Goal: Obtain resource: Download file/media

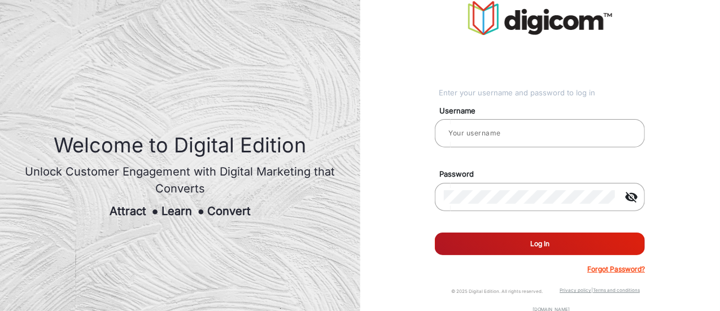
type input "vineyard"
click at [515, 247] on button "Log In" at bounding box center [540, 244] width 210 height 23
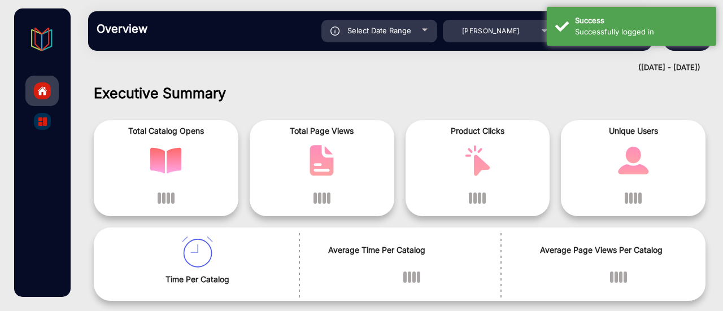
scroll to position [8, 0]
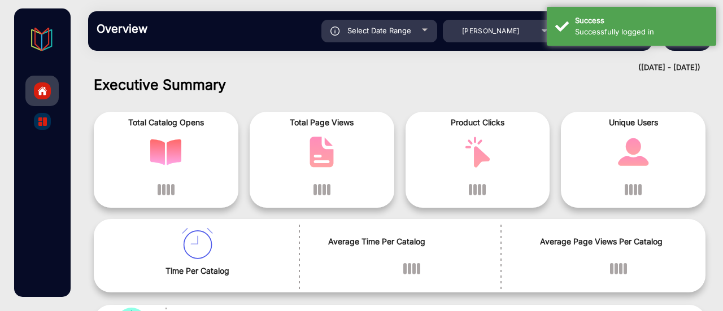
click at [392, 24] on div "Select Date Range" at bounding box center [379, 31] width 116 height 23
type input "[DATE]"
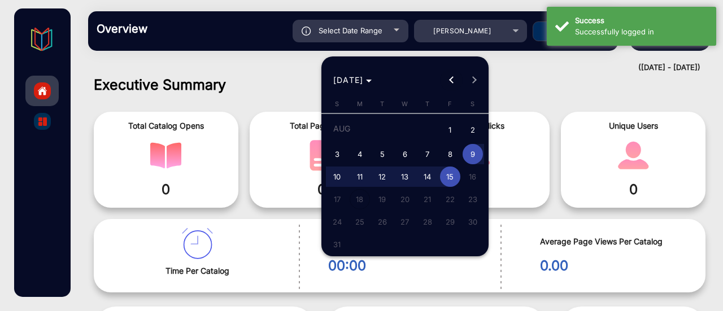
click at [451, 83] on span "Previous month" at bounding box center [451, 80] width 23 height 23
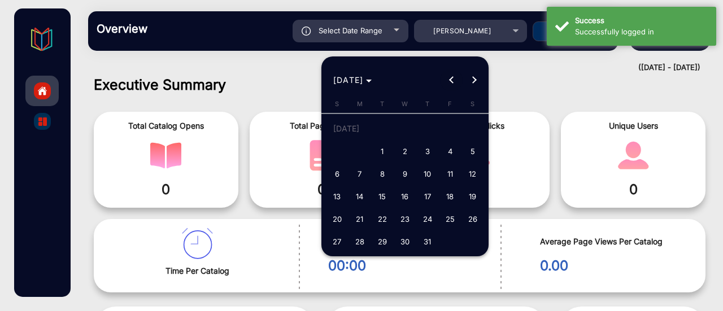
click at [451, 83] on span "Previous month" at bounding box center [451, 80] width 23 height 23
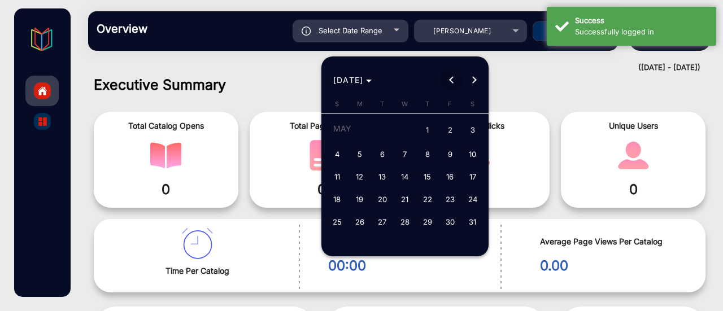
click at [451, 83] on span "Previous month" at bounding box center [451, 80] width 23 height 23
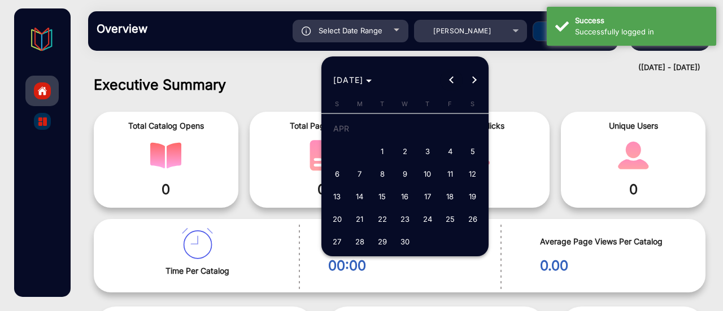
click at [451, 83] on span "Previous month" at bounding box center [451, 80] width 23 height 23
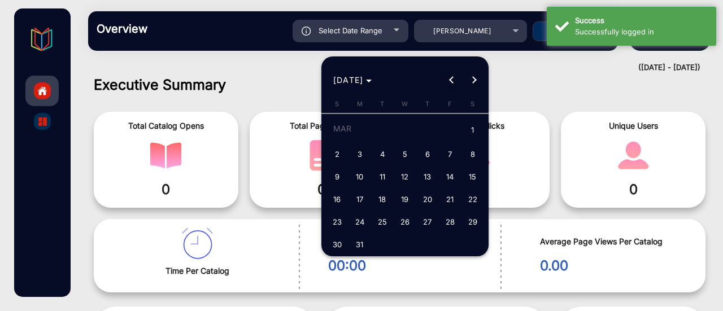
click at [451, 83] on span "Previous month" at bounding box center [451, 80] width 23 height 23
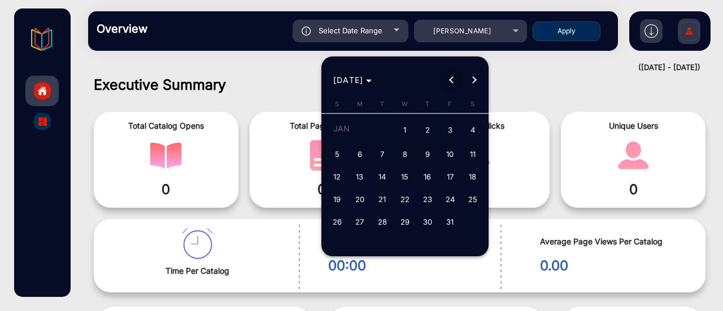
click at [451, 83] on span "Previous month" at bounding box center [451, 80] width 23 height 23
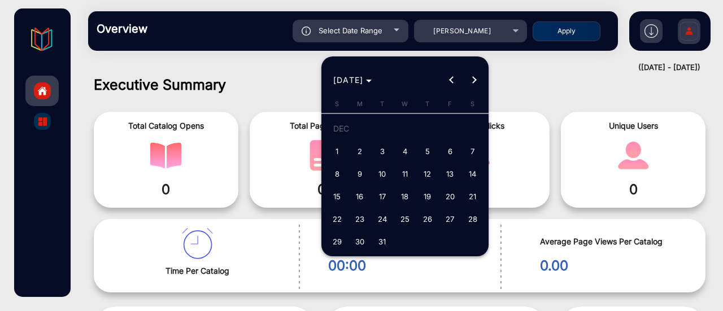
click at [335, 150] on span "1" at bounding box center [337, 151] width 20 height 20
type input "[DATE]"
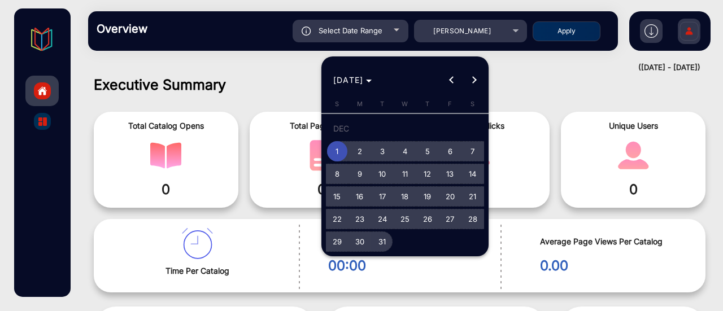
click at [381, 242] on span "31" at bounding box center [382, 242] width 20 height 20
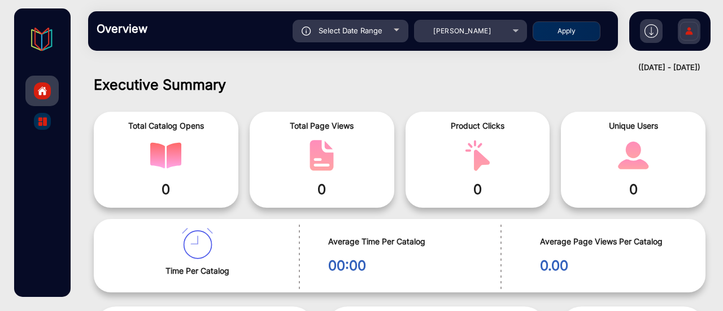
type input "[DATE]"
click at [566, 34] on button "Apply" at bounding box center [567, 31] width 68 height 20
type input "[DATE]"
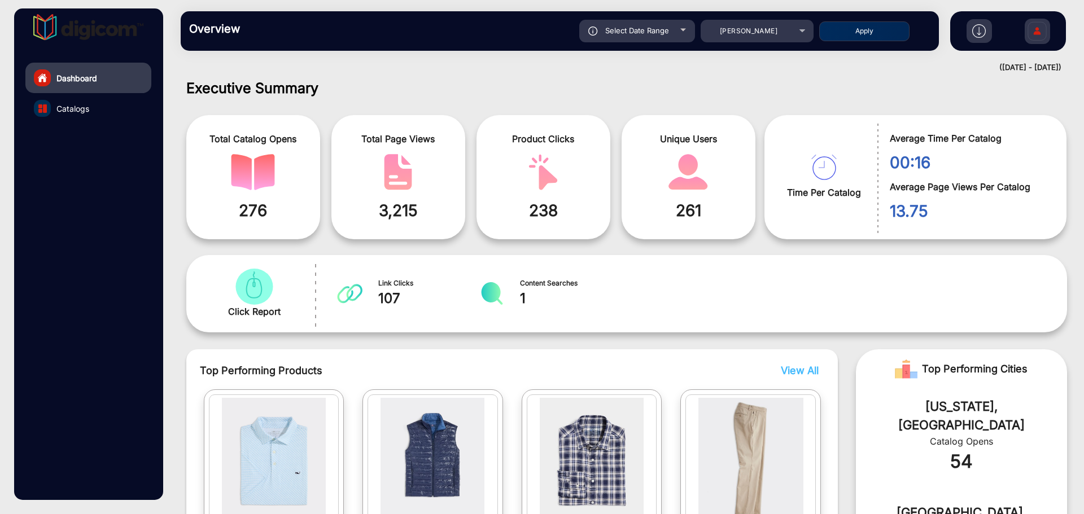
scroll to position [0, 0]
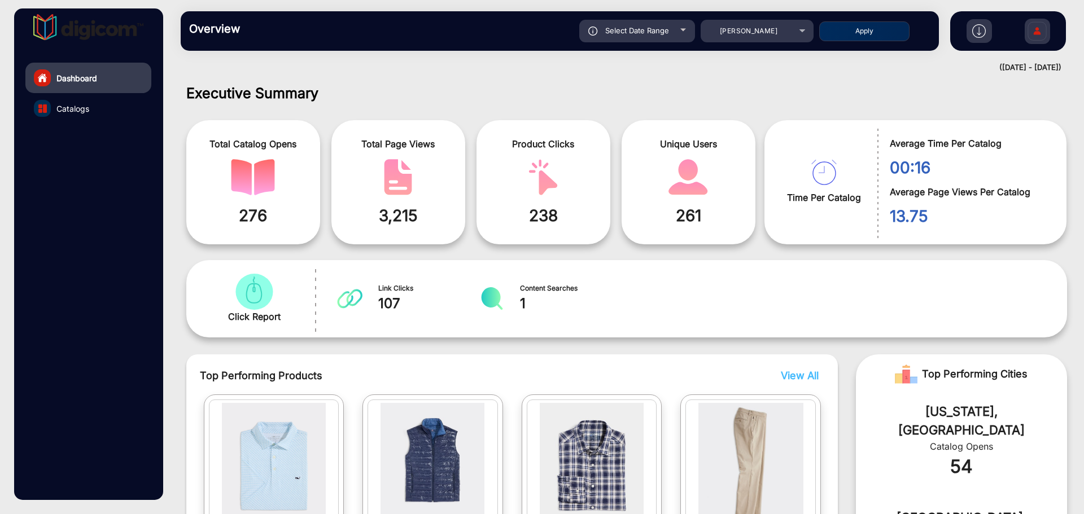
click at [626, 32] on span "Select Date Range" at bounding box center [637, 30] width 64 height 9
type input "[DATE]"
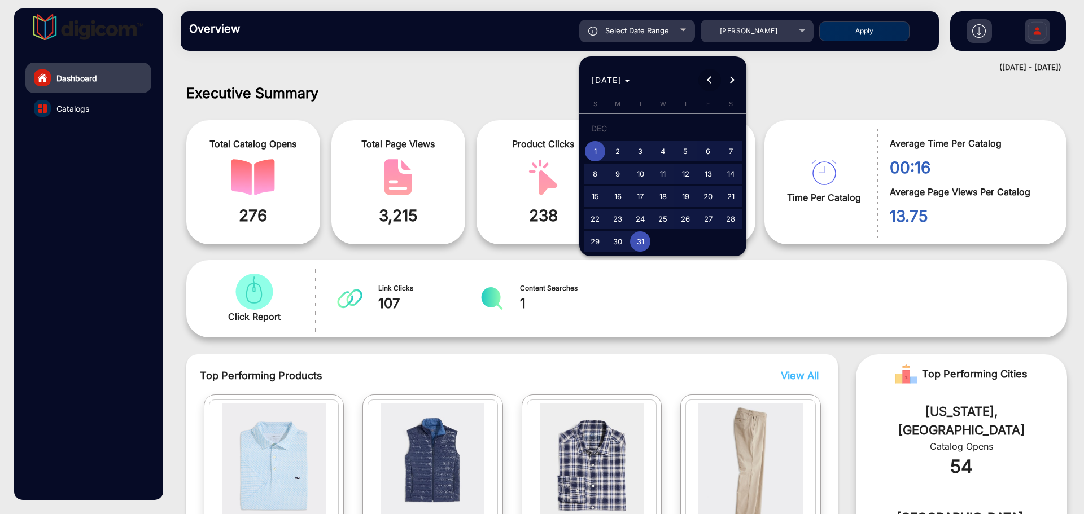
click at [708, 81] on span "Previous month" at bounding box center [710, 80] width 23 height 23
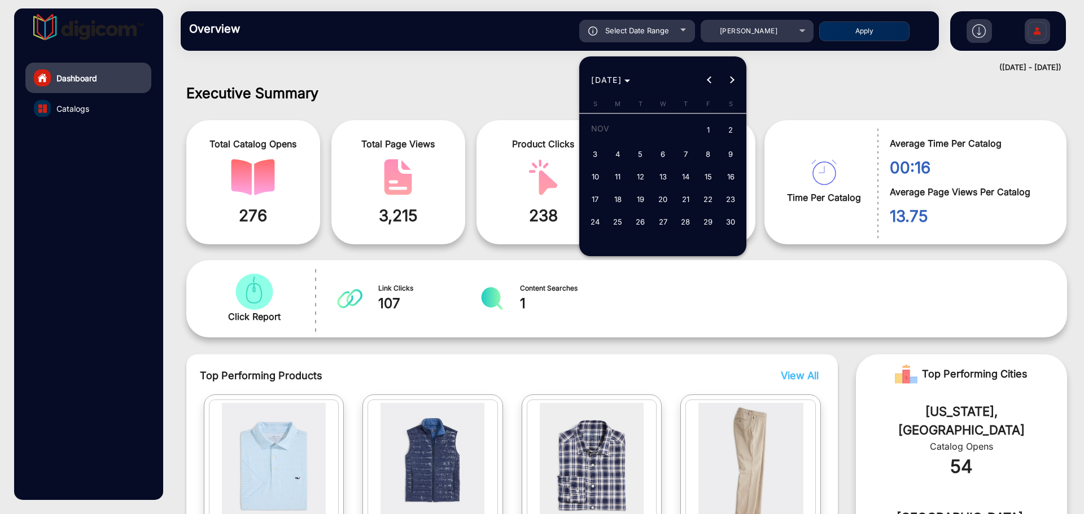
drag, startPoint x: 709, startPoint y: 135, endPoint x: 712, endPoint y: 129, distance: 6.8
click at [707, 134] on span "1" at bounding box center [708, 130] width 20 height 23
type input "[DATE]"
click at [722, 85] on span "Next month" at bounding box center [732, 80] width 23 height 23
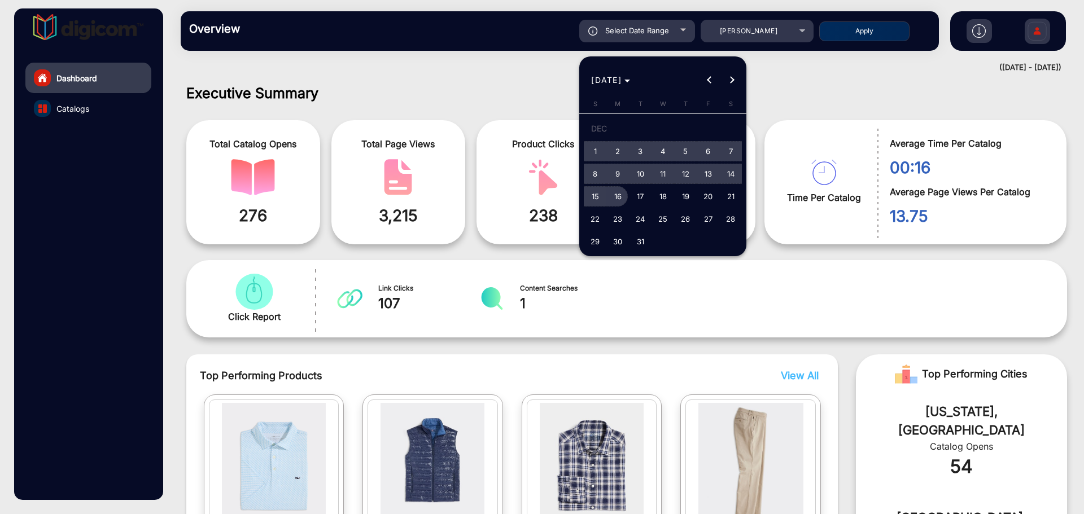
click at [612, 197] on span "16" at bounding box center [618, 196] width 20 height 20
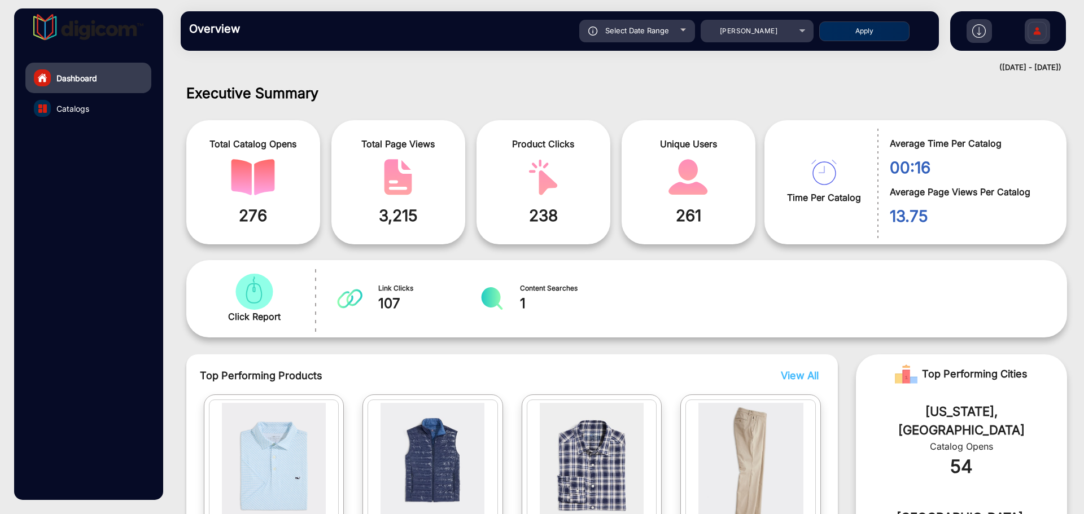
type input "[DATE]"
click at [665, 34] on span "Select Date Range" at bounding box center [637, 30] width 64 height 9
type input "[DATE]"
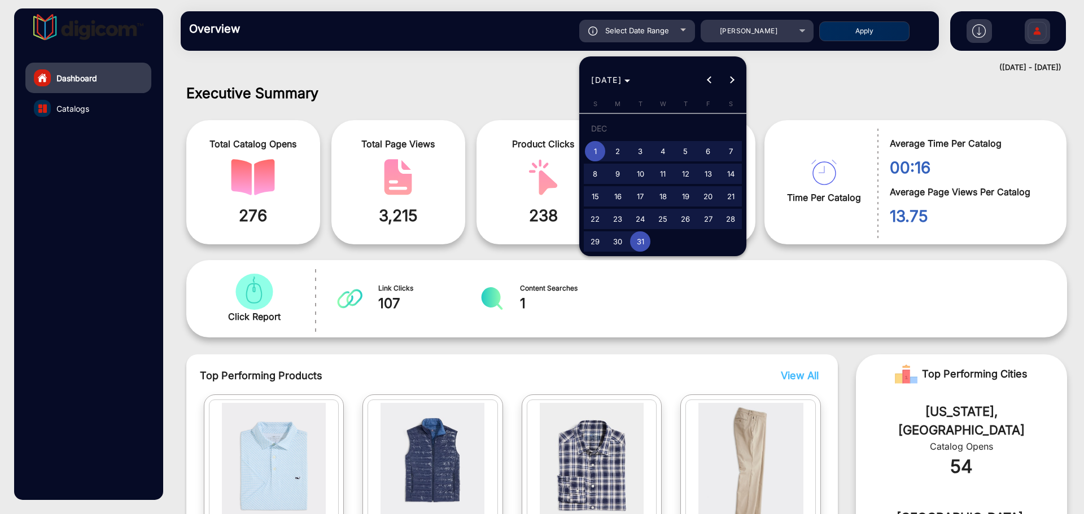
click at [617, 200] on span "16" at bounding box center [618, 196] width 20 height 20
type input "[DATE]"
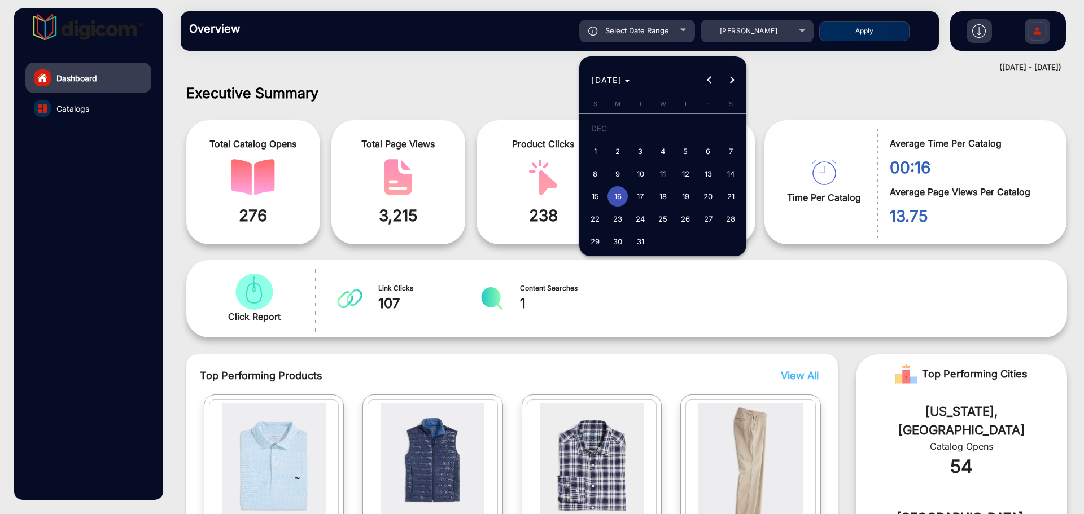
click at [722, 81] on span "Next month" at bounding box center [732, 80] width 23 height 23
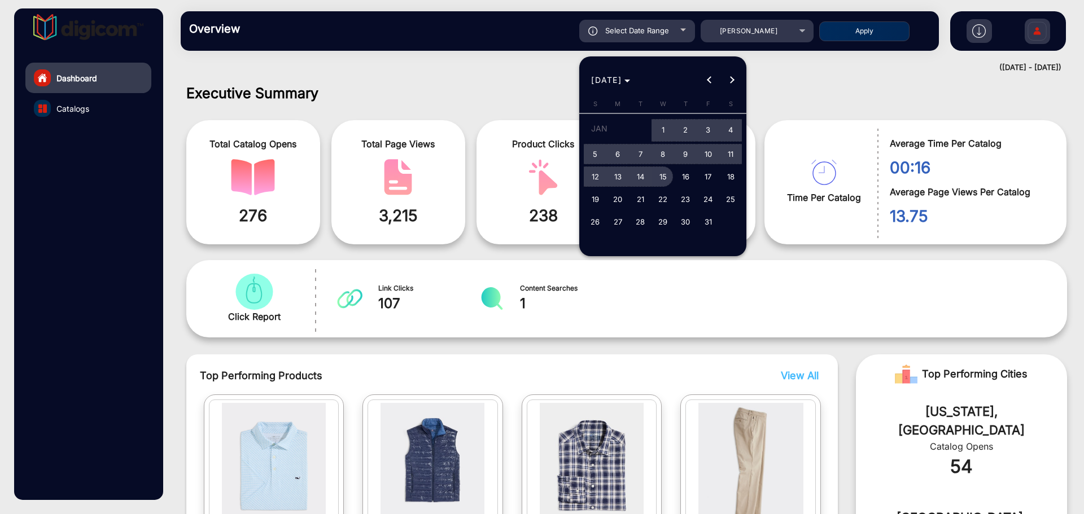
click at [658, 178] on span "15" at bounding box center [663, 177] width 20 height 20
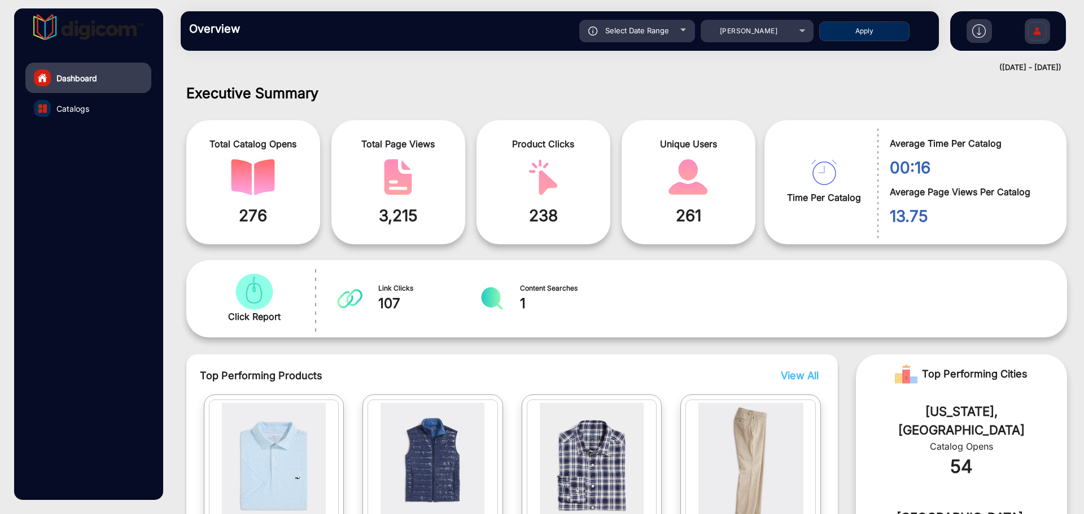
type input "[DATE]"
click at [722, 34] on button "Apply" at bounding box center [864, 31] width 90 height 20
type input "[DATE]"
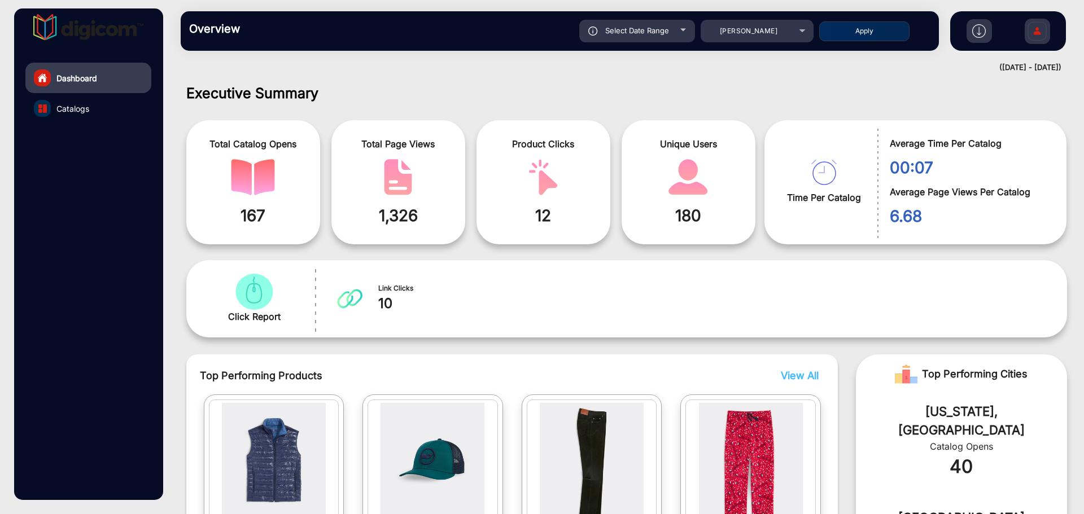
click at [722, 34] on img at bounding box center [979, 31] width 14 height 14
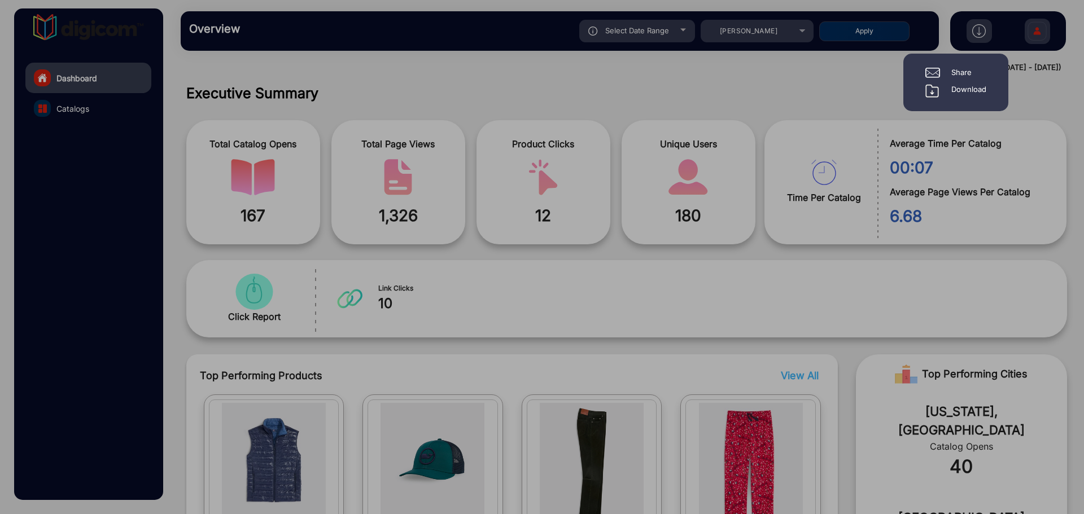
click at [722, 88] on div "Download" at bounding box center [969, 91] width 35 height 14
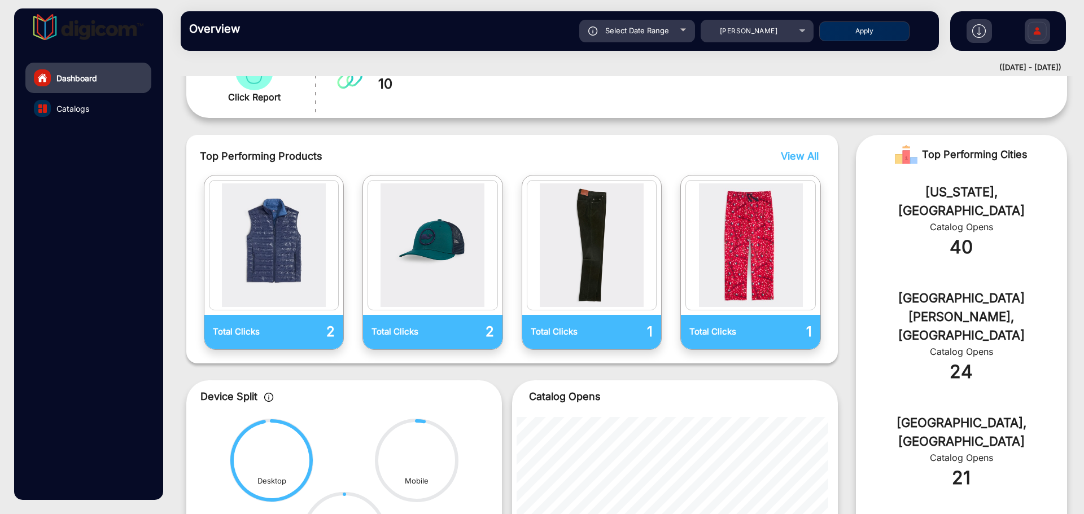
scroll to position [226, 0]
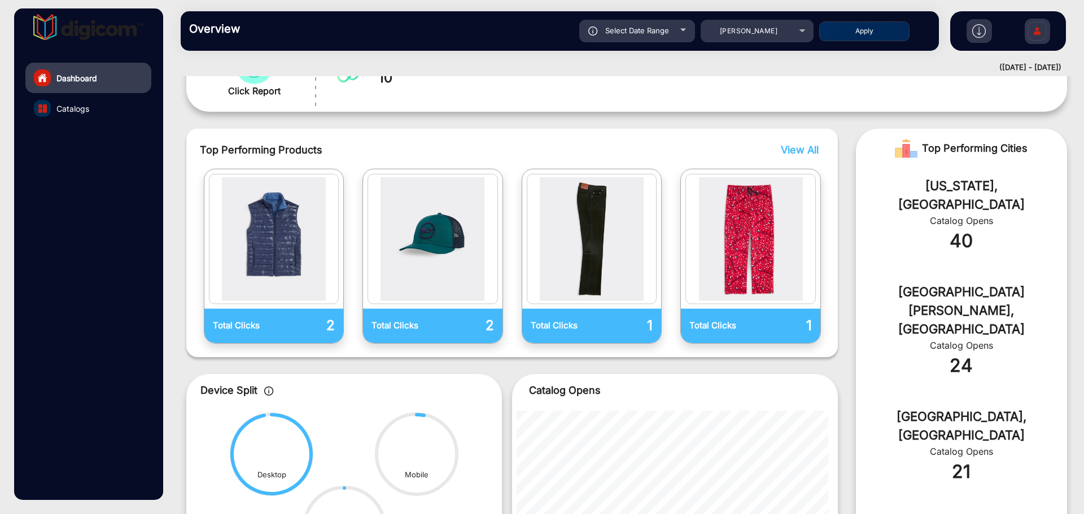
click at [722, 154] on span "View All" at bounding box center [800, 150] width 38 height 12
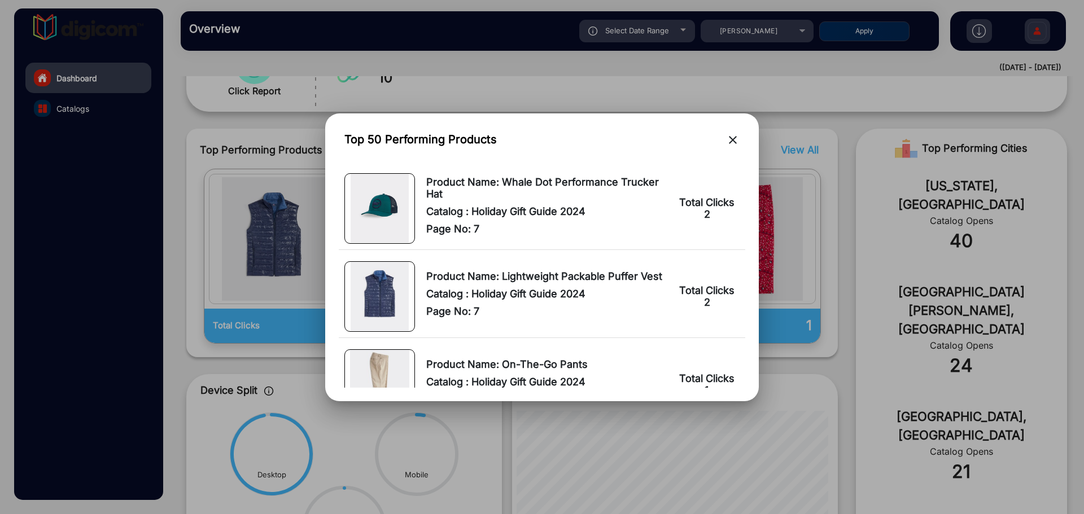
click at [722, 145] on mat-icon "close" at bounding box center [733, 140] width 14 height 14
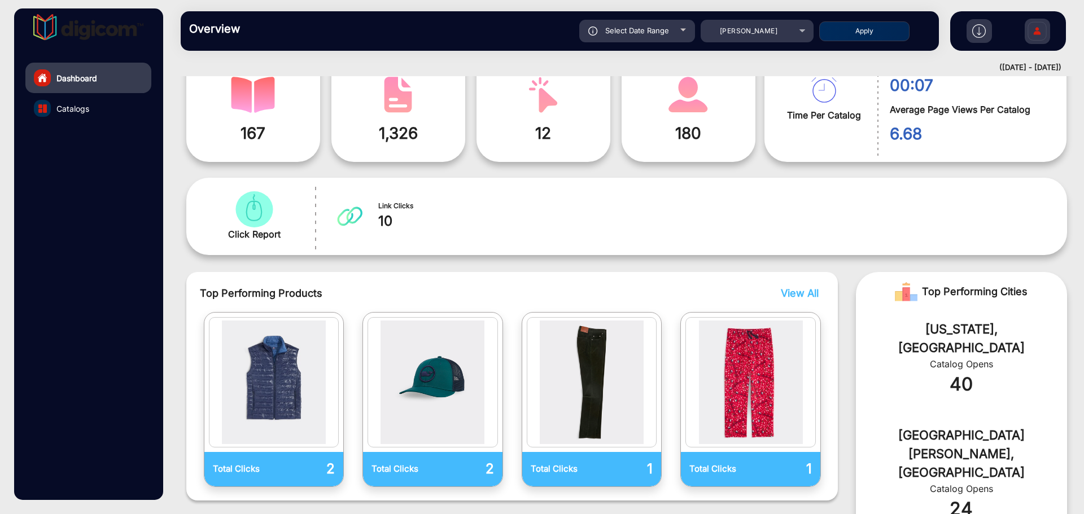
scroll to position [0, 0]
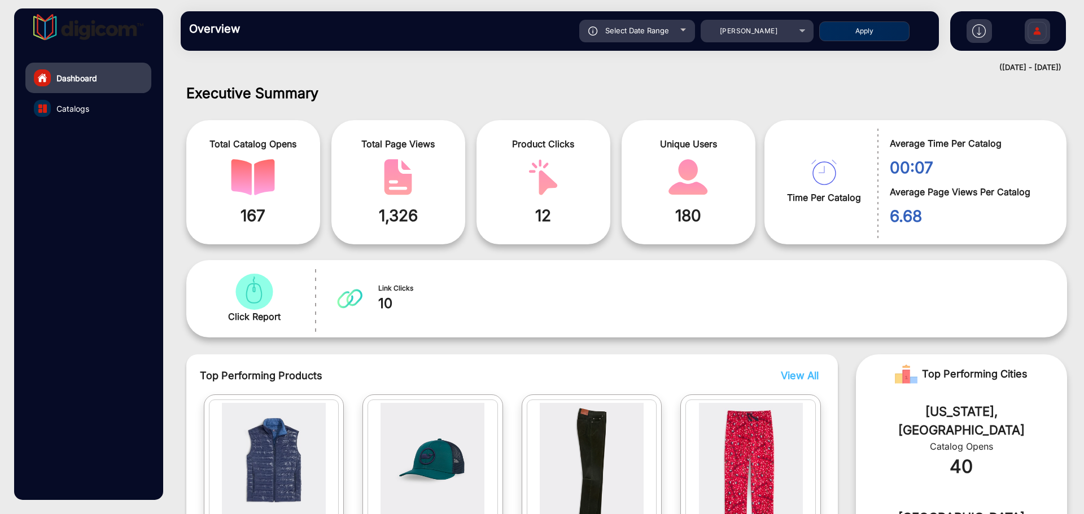
click at [98, 105] on link "Catalogs" at bounding box center [88, 108] width 126 height 30
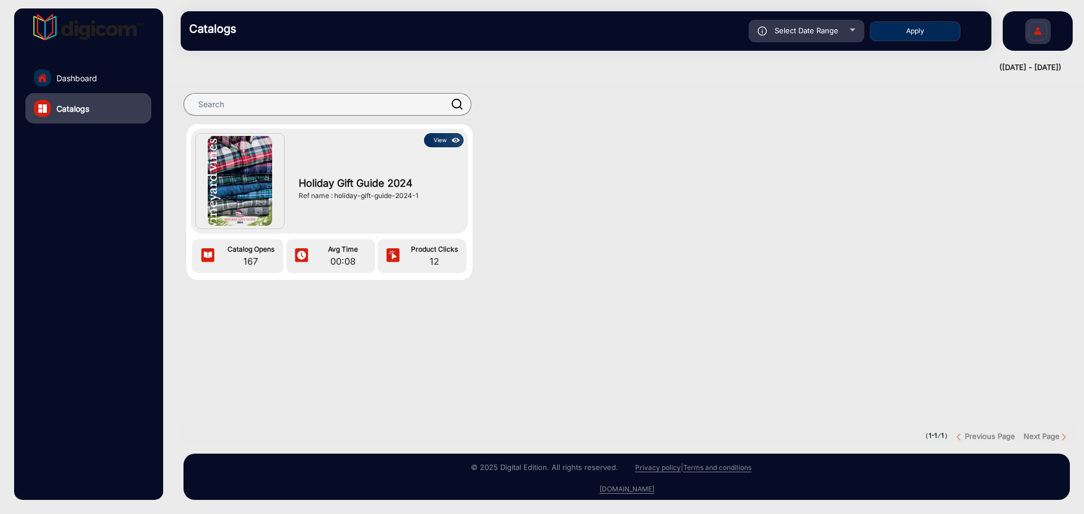
click at [441, 140] on button "View" at bounding box center [444, 140] width 40 height 14
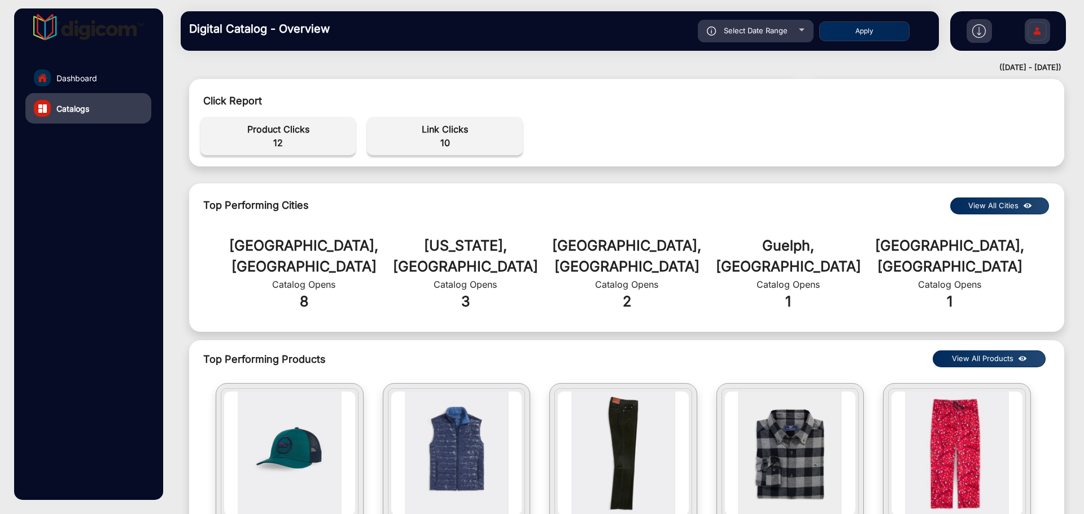
scroll to position [508, 0]
